Goal: Check status

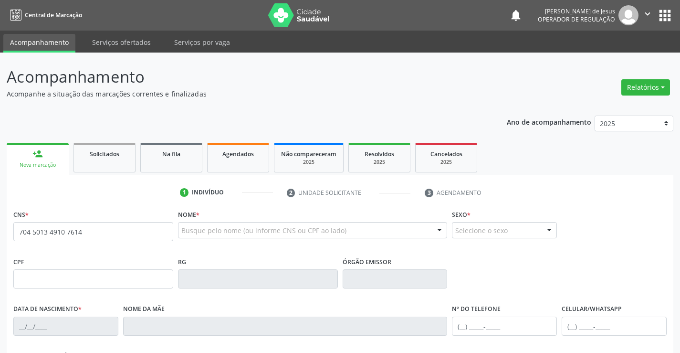
type input "704 5013 4910 7614"
type input "0879126434"
type input "[DATE]"
type input "[PHONE_NUMBER]"
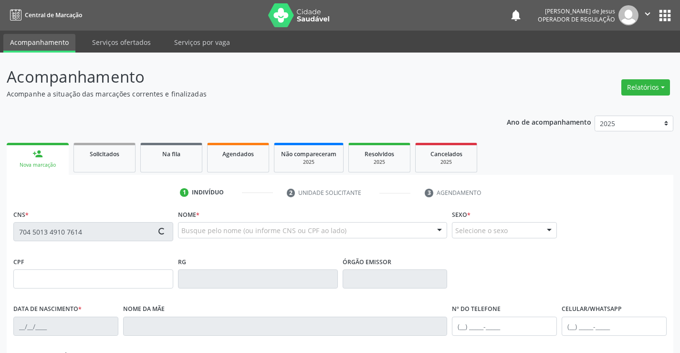
type input "973.417.205-06"
type input "S/N"
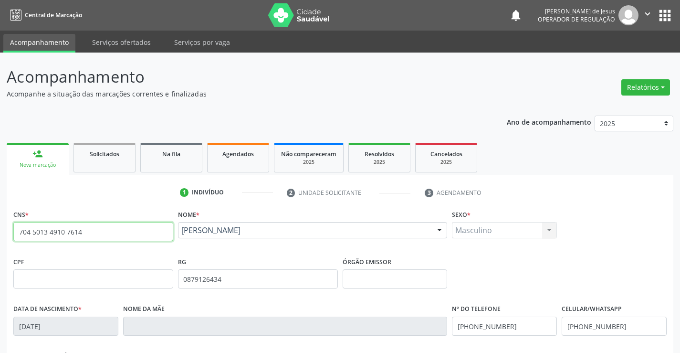
drag, startPoint x: 18, startPoint y: 234, endPoint x: 131, endPoint y: 235, distance: 113.6
click at [131, 235] on input "704 5013 4910 7614" at bounding box center [93, 231] width 160 height 19
click at [241, 157] on span "Agendados" at bounding box center [238, 154] width 32 height 8
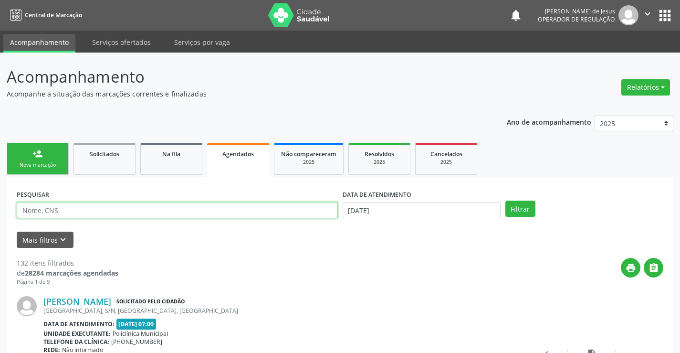
click at [32, 208] on input "text" at bounding box center [177, 210] width 321 height 16
paste input "704 5013 4910 7614"
type input "704 5013 4910 7614"
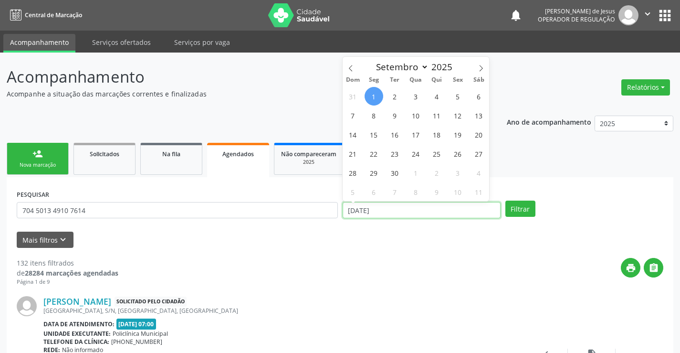
drag, startPoint x: 348, startPoint y: 212, endPoint x: 403, endPoint y: 213, distance: 55.9
click at [403, 213] on input "[DATE]" at bounding box center [422, 210] width 158 height 16
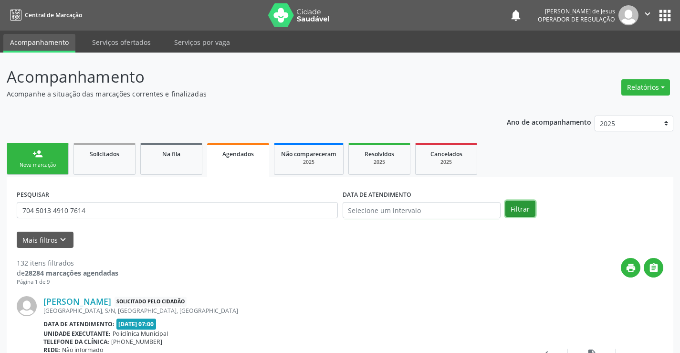
click at [520, 210] on button "Filtrar" at bounding box center [521, 209] width 30 height 16
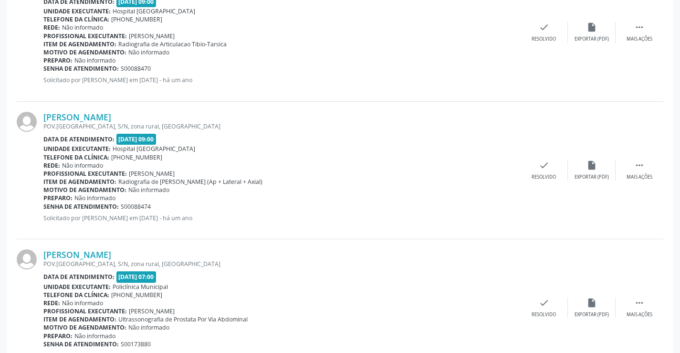
scroll to position [500, 0]
